Goal: Task Accomplishment & Management: Manage account settings

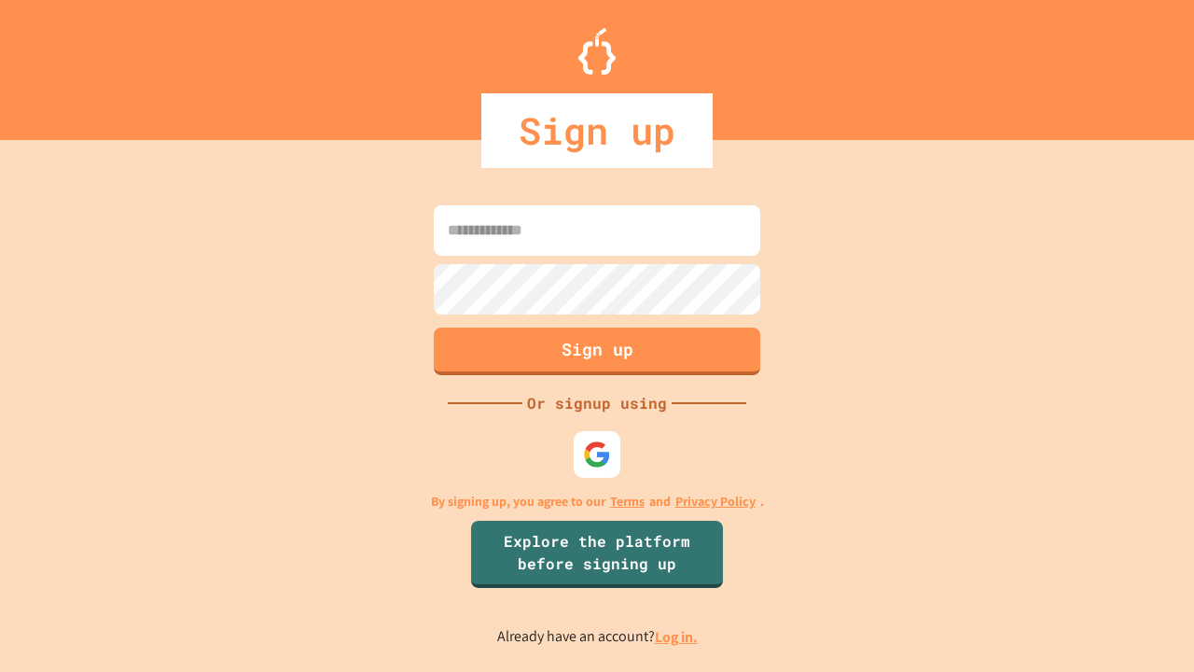
click at [677, 636] on link "Log in." at bounding box center [676, 637] width 43 height 20
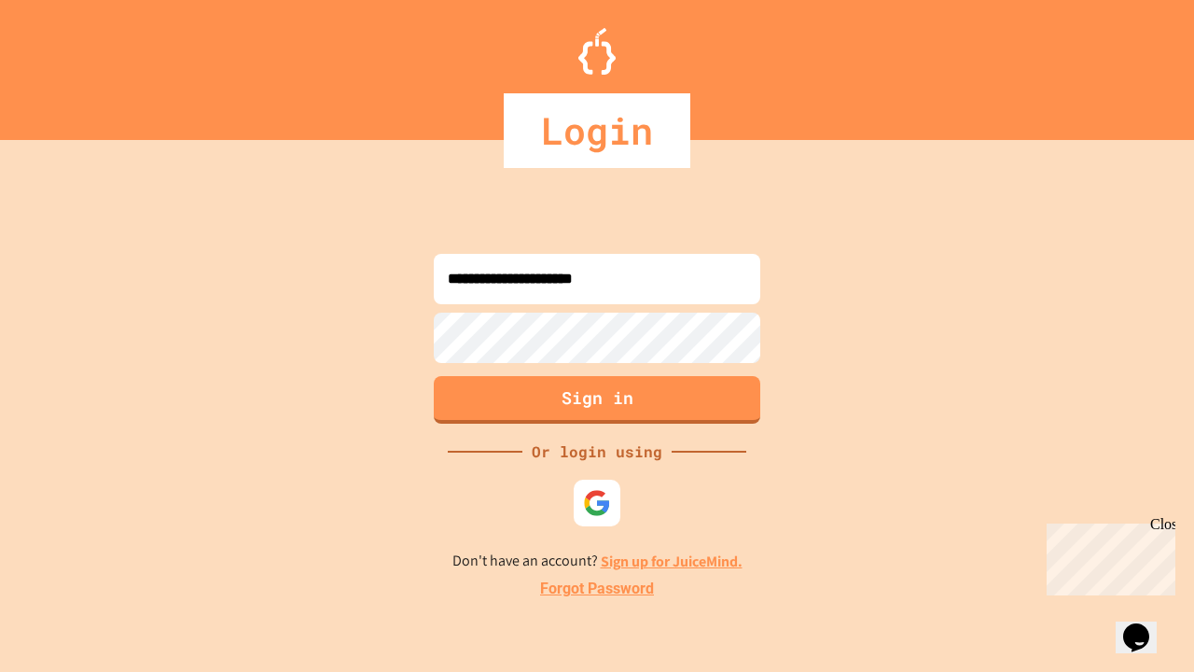
type input "**********"
